Goal: Task Accomplishment & Management: Use online tool/utility

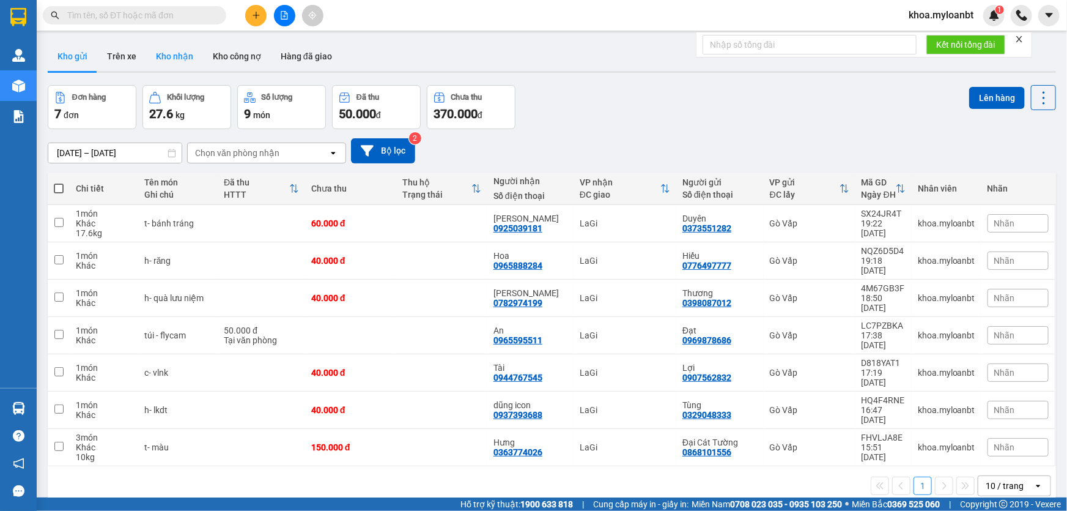
click at [167, 53] on button "Kho nhận" at bounding box center [174, 56] width 57 height 29
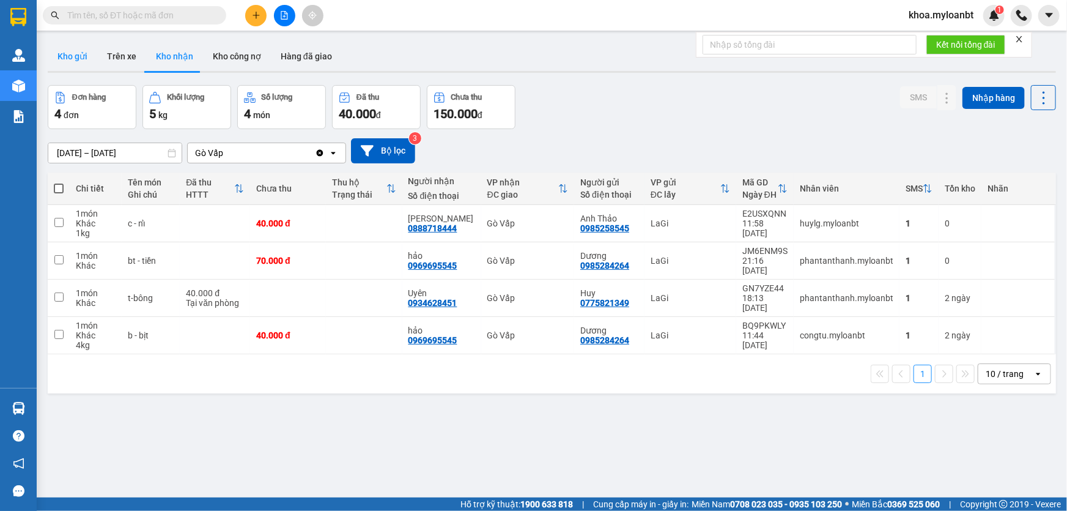
click at [78, 53] on button "Kho gửi" at bounding box center [73, 56] width 50 height 29
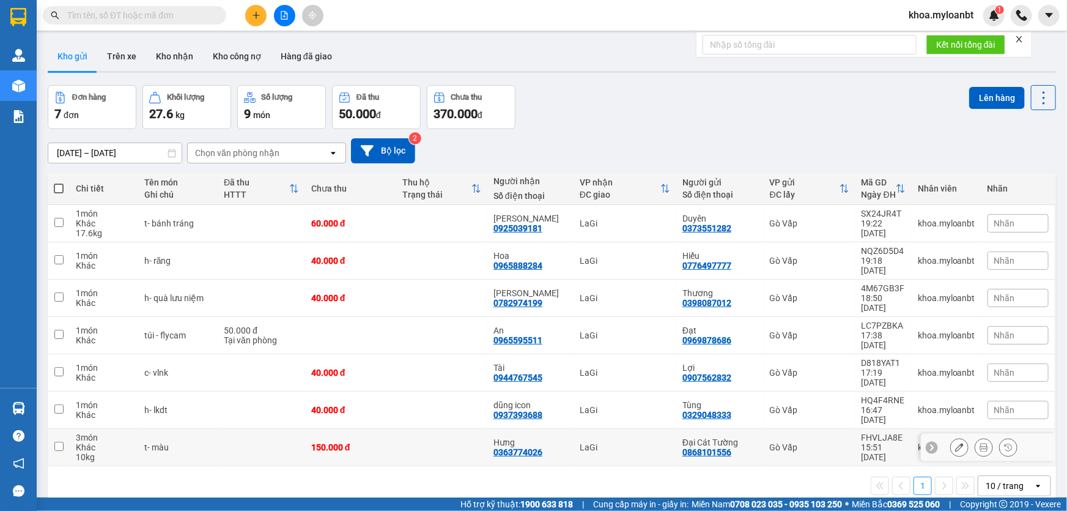
click at [8, 401] on div at bounding box center [18, 407] width 21 height 21
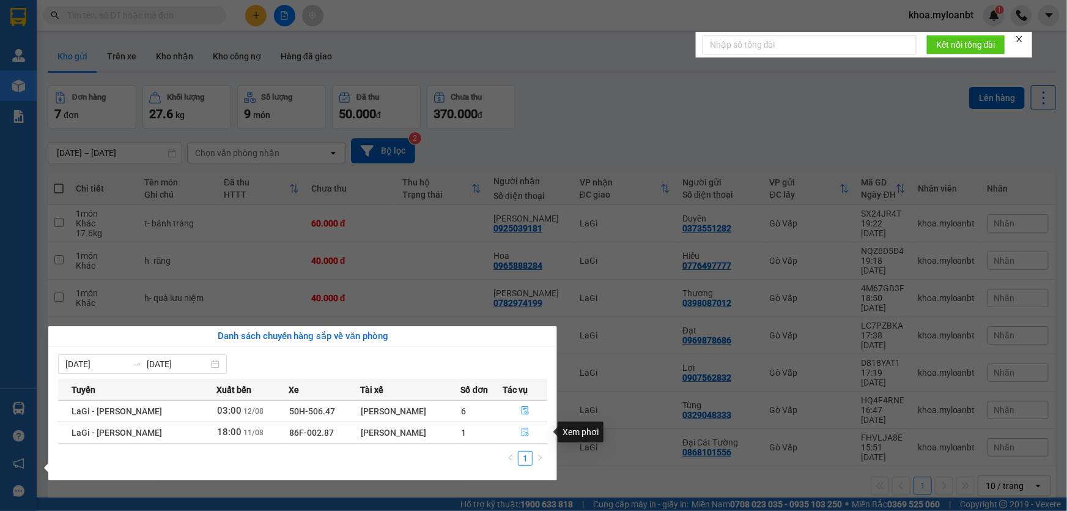
click at [528, 432] on icon "file-done" at bounding box center [525, 431] width 9 height 9
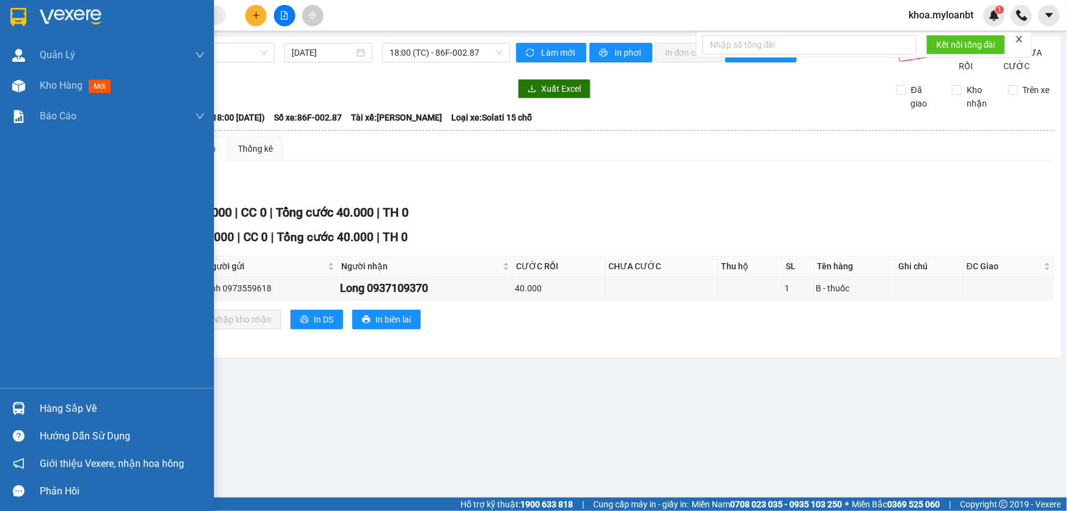
click at [21, 406] on img at bounding box center [18, 408] width 13 height 13
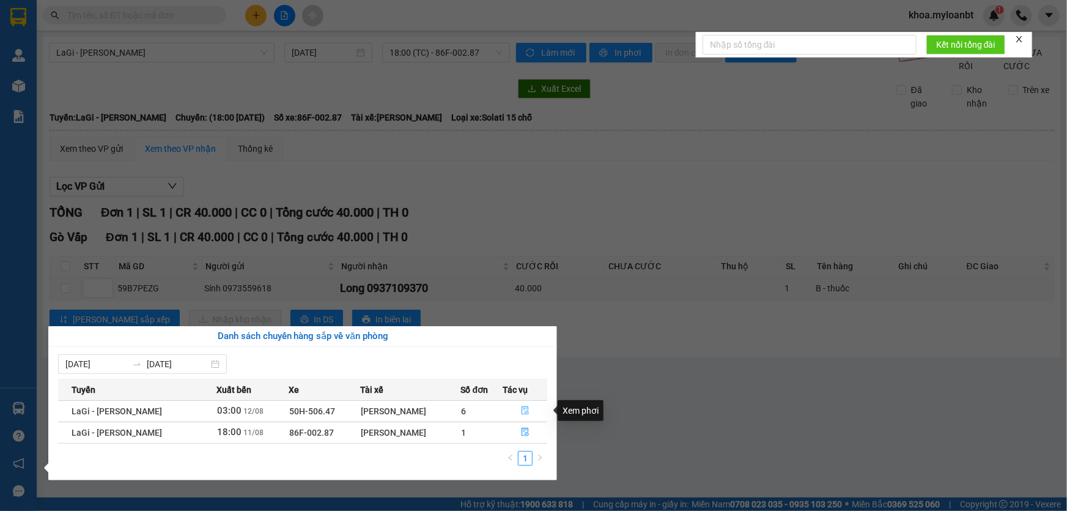
click at [535, 411] on button "button" at bounding box center [525, 411] width 43 height 20
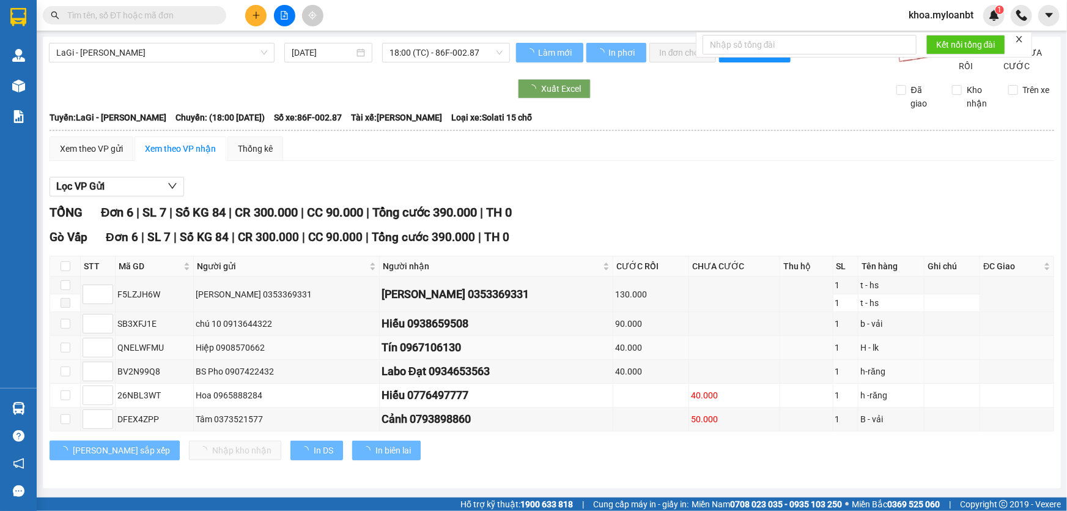
type input "[DATE]"
